Goal: Task Accomplishment & Management: Manage account settings

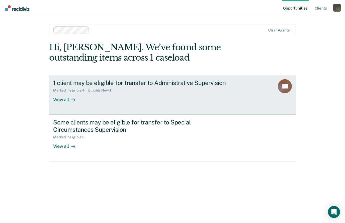
click at [154, 86] on div "Marked Ineligible : 4 Eligible Now : 1" at bounding box center [141, 89] width 176 height 6
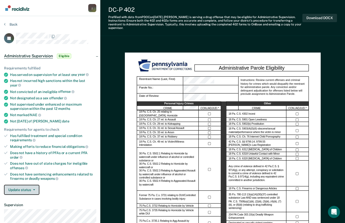
click at [30, 184] on button "Update status" at bounding box center [21, 189] width 35 height 10
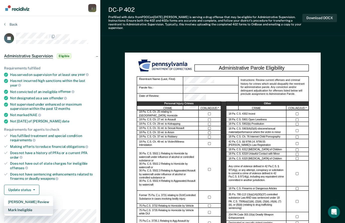
click at [28, 205] on button "Mark Ineligible" at bounding box center [28, 209] width 49 height 8
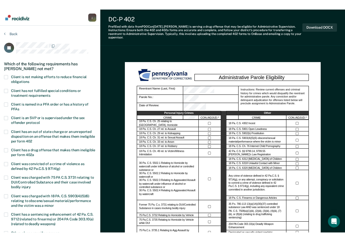
scroll to position [4, 0]
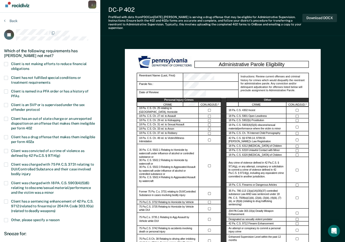
click at [6, 76] on span at bounding box center [6, 78] width 4 height 4
click at [50, 81] on input "Client has not fulfilled special conditions or treatment requirements" at bounding box center [50, 81] width 0 height 0
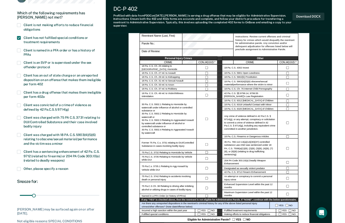
scroll to position [66, 0]
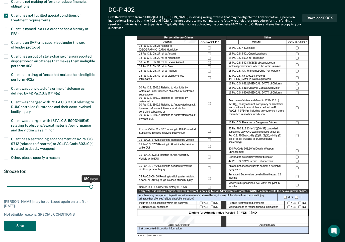
drag, startPoint x: 22, startPoint y: 183, endPoint x: 92, endPoint y: 181, distance: 70.5
type input "180"
click at [92, 182] on input "range" at bounding box center [50, 186] width 86 height 9
click at [30, 222] on button "Save" at bounding box center [20, 225] width 32 height 10
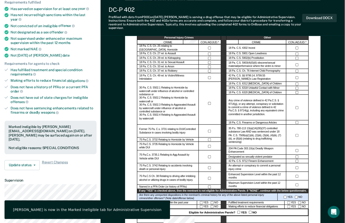
scroll to position [0, 0]
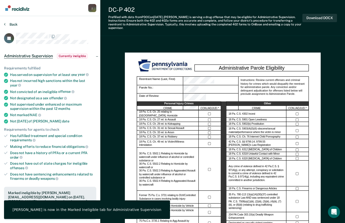
click at [11, 26] on button "Back" at bounding box center [11, 24] width 14 height 5
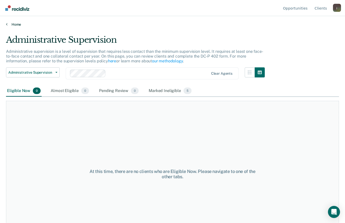
click at [14, 25] on link "Home" at bounding box center [172, 24] width 333 height 5
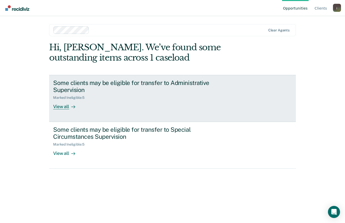
click at [177, 85] on div "Some clients may be eligible for transfer to Administrative Supervision" at bounding box center [141, 86] width 176 height 15
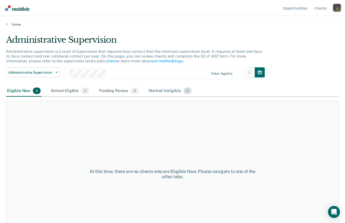
click at [175, 91] on div "Marked Ineligible 5" at bounding box center [170, 90] width 45 height 11
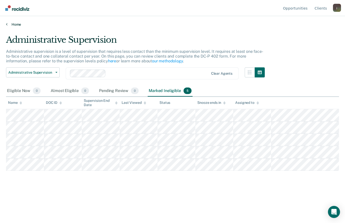
click at [15, 25] on link "Home" at bounding box center [172, 24] width 333 height 5
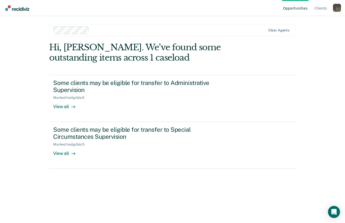
scroll to position [6, 0]
